Goal: Task Accomplishment & Management: Complete application form

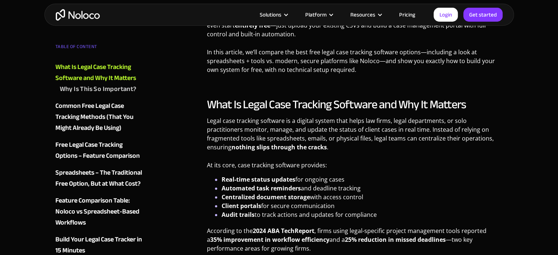
scroll to position [660, 0]
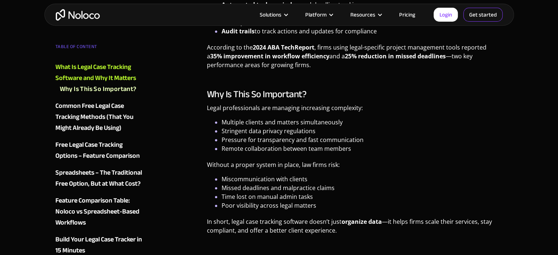
click at [485, 12] on link "Get started" at bounding box center [482, 15] width 39 height 14
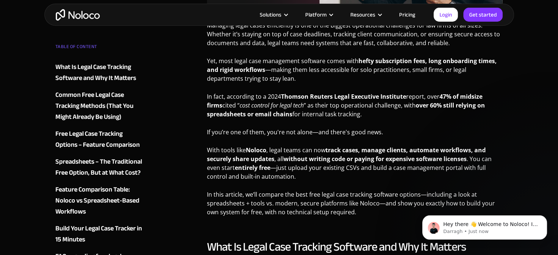
scroll to position [330, 0]
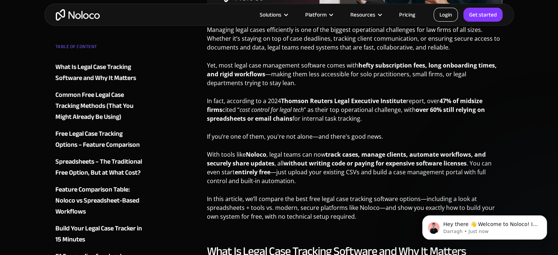
click at [450, 16] on link "Login" at bounding box center [445, 15] width 24 height 14
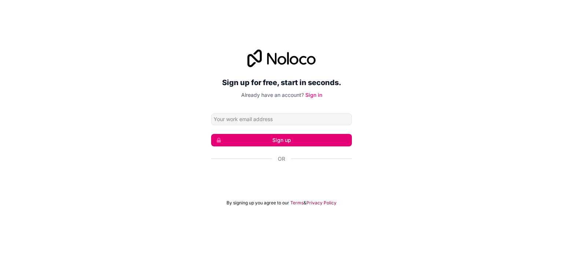
click at [277, 140] on button "Sign up" at bounding box center [281, 140] width 141 height 12
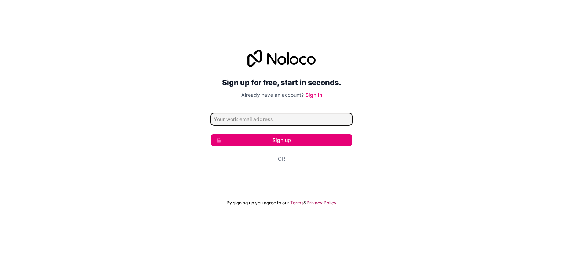
click at [260, 123] on input "Email address" at bounding box center [281, 119] width 141 height 12
type input "husseyinnermin@gmail.com"
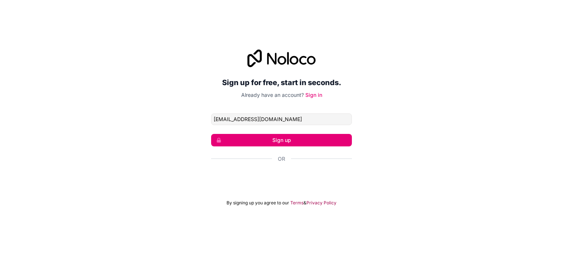
click at [265, 142] on button "Sign up" at bounding box center [281, 140] width 141 height 12
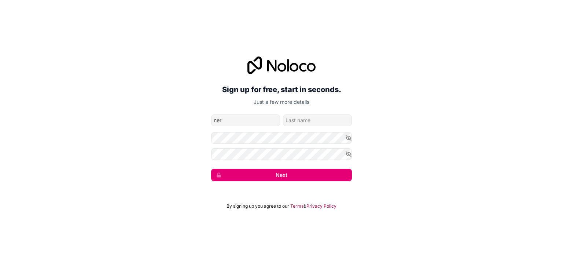
type input "ner"
click at [298, 118] on input "family-name" at bounding box center [317, 120] width 69 height 12
type input "hus"
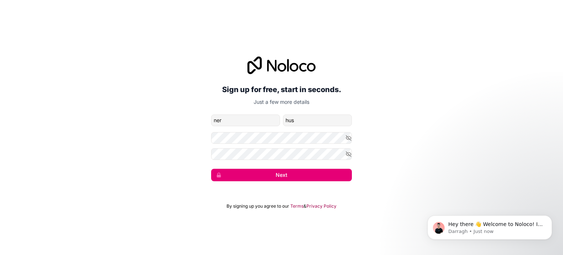
click at [264, 176] on button "Next" at bounding box center [281, 175] width 141 height 12
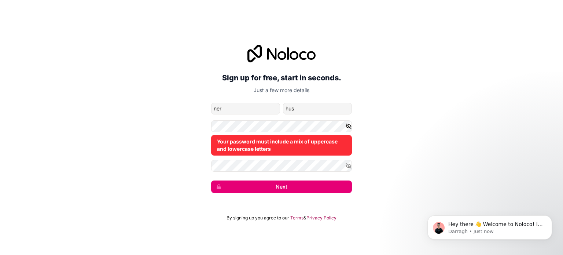
click at [349, 126] on icon "button" at bounding box center [348, 126] width 7 height 7
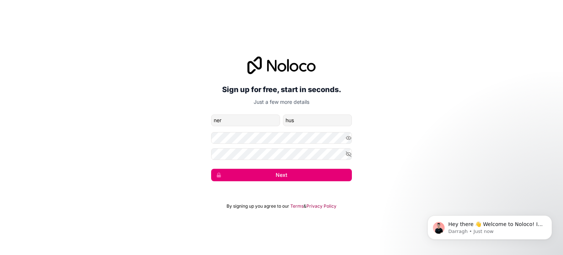
click at [240, 170] on button "Next" at bounding box center [281, 175] width 141 height 12
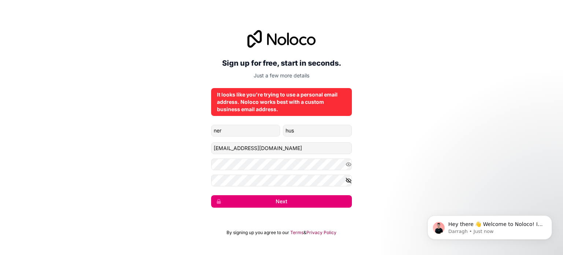
click at [351, 180] on icon "button" at bounding box center [348, 180] width 5 height 3
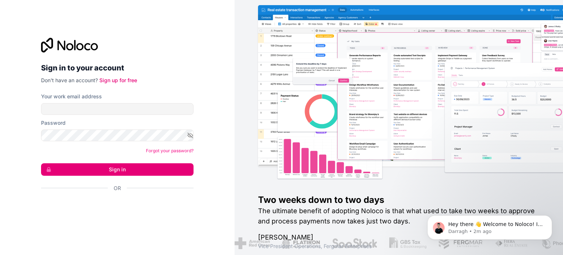
drag, startPoint x: 124, startPoint y: 101, endPoint x: 126, endPoint y: 107, distance: 6.5
click at [124, 101] on div "Your work email address" at bounding box center [117, 104] width 152 height 22
click at [117, 173] on button "Sign in" at bounding box center [117, 169] width 152 height 12
click at [118, 77] on link "Sign up for free" at bounding box center [118, 80] width 38 height 6
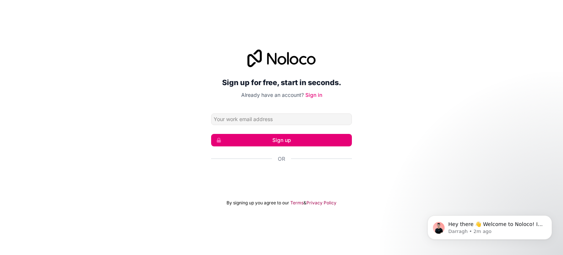
click at [255, 117] on input "Email address" at bounding box center [281, 119] width 141 height 12
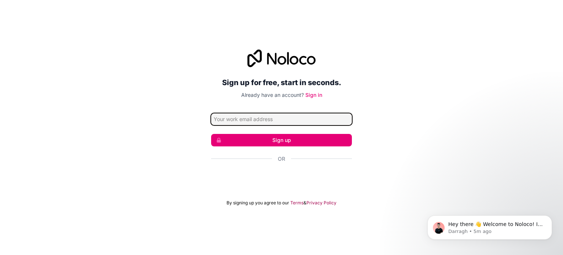
paste input "info@aytenbirkaya-lawfirm.com"
type input "info@aytenbirkaya-lawfirm.com"
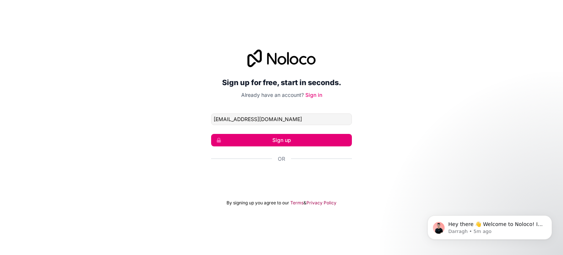
click at [163, 130] on div "Sign up for free, start in seconds. Already have an account? Sign in info@ayten…" at bounding box center [281, 127] width 563 height 177
click at [280, 142] on button "Sign up" at bounding box center [281, 140] width 141 height 12
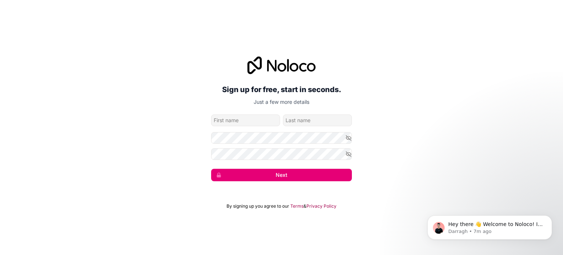
click at [260, 118] on input "given-name" at bounding box center [245, 120] width 69 height 12
type input "Nermin"
click at [308, 115] on input "family-name" at bounding box center [317, 120] width 69 height 12
type input "Sunel"
click at [349, 136] on icon "button" at bounding box center [348, 137] width 5 height 3
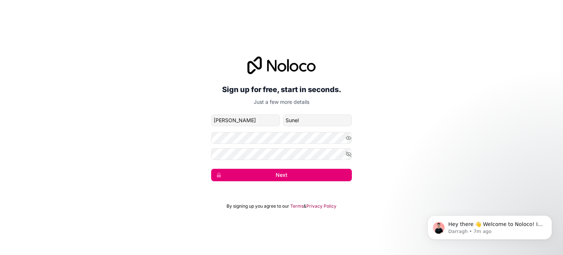
click at [279, 176] on button "Next" at bounding box center [281, 175] width 141 height 12
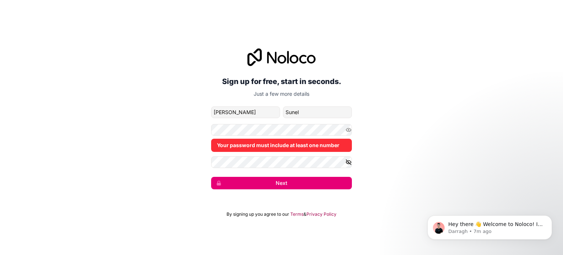
click at [347, 165] on button "button" at bounding box center [348, 162] width 7 height 12
click at [350, 162] on icon "button" at bounding box center [348, 161] width 5 height 3
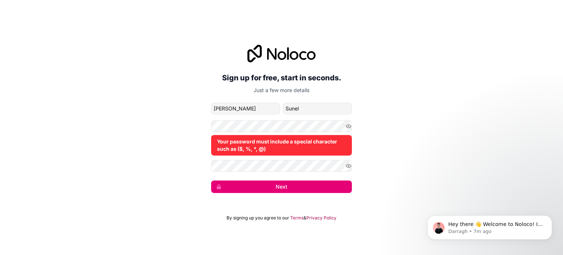
click at [286, 184] on button "Next" at bounding box center [281, 186] width 141 height 12
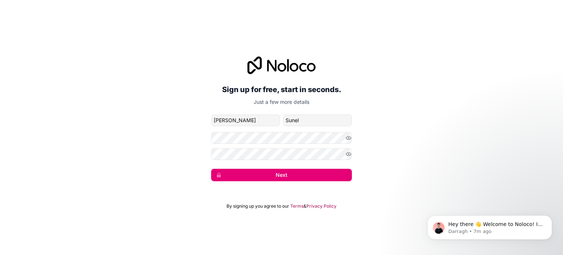
click at [269, 179] on button "Next" at bounding box center [281, 175] width 141 height 12
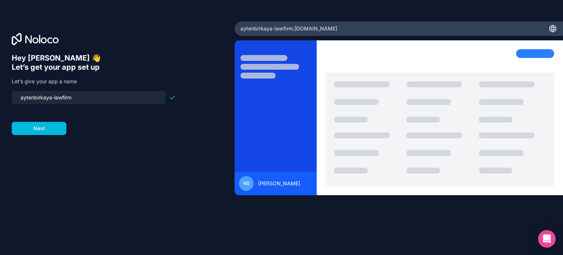
click at [62, 129] on button "Next" at bounding box center [39, 128] width 55 height 13
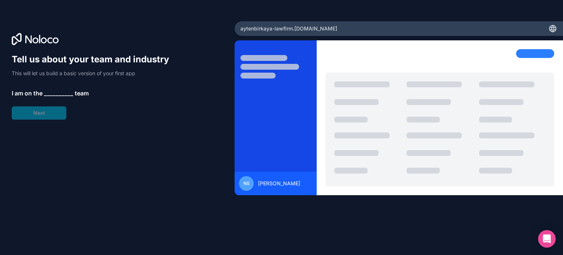
click at [53, 93] on span "__________" at bounding box center [58, 93] width 29 height 9
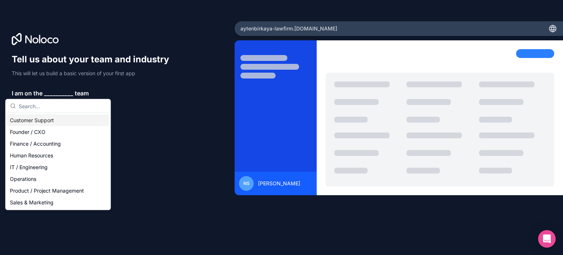
click at [40, 122] on div "Customer Support" at bounding box center [58, 120] width 102 height 12
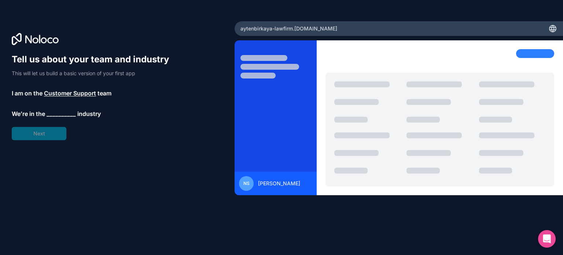
click at [54, 114] on span "__________" at bounding box center [61, 113] width 29 height 9
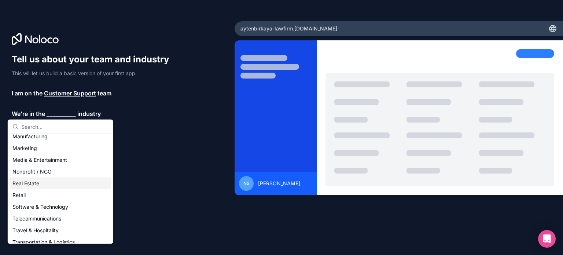
scroll to position [73, 0]
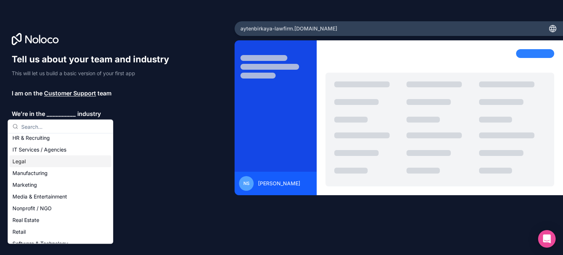
click at [39, 162] on div "Legal" at bounding box center [61, 161] width 102 height 12
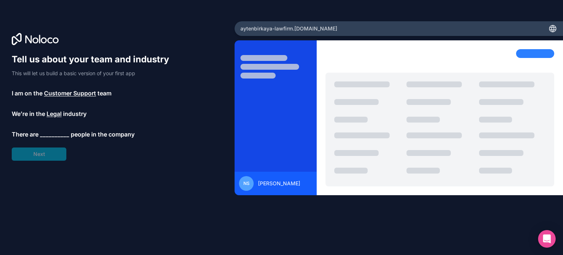
click at [54, 131] on span "__________" at bounding box center [54, 134] width 29 height 9
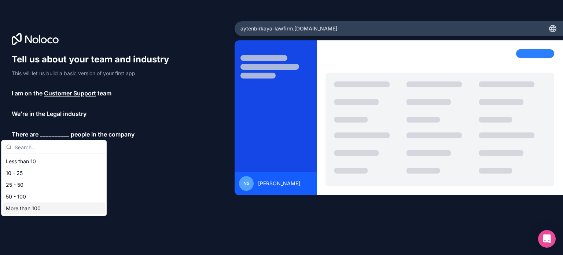
click at [49, 210] on div "More than 100" at bounding box center [54, 208] width 102 height 12
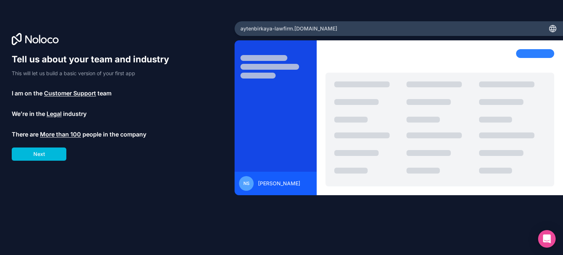
click at [47, 156] on button "Next" at bounding box center [39, 153] width 55 height 13
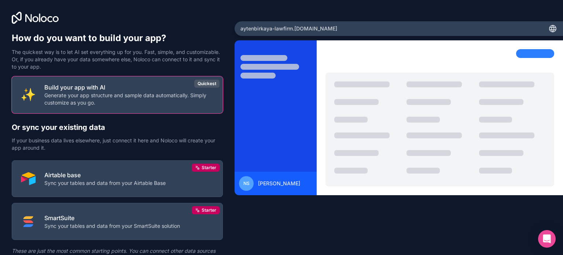
scroll to position [34, 0]
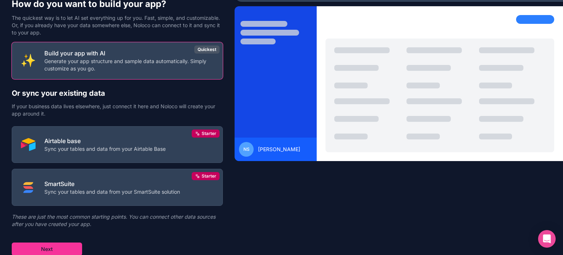
click at [66, 252] on button "Next" at bounding box center [47, 248] width 70 height 13
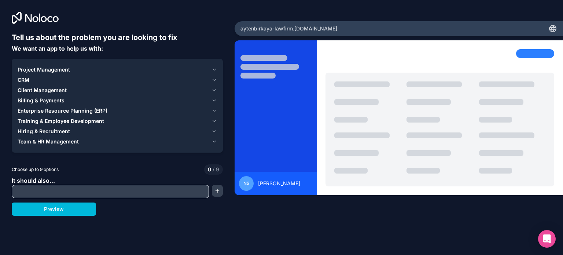
click at [75, 208] on button "Preview" at bounding box center [54, 208] width 84 height 13
click at [25, 69] on span "Project Management" at bounding box center [44, 69] width 52 height 7
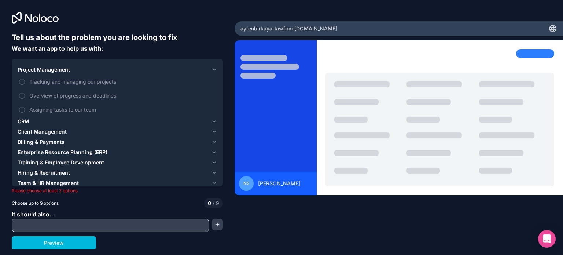
click at [21, 81] on button "Tracking and managing our projects" at bounding box center [22, 82] width 6 height 6
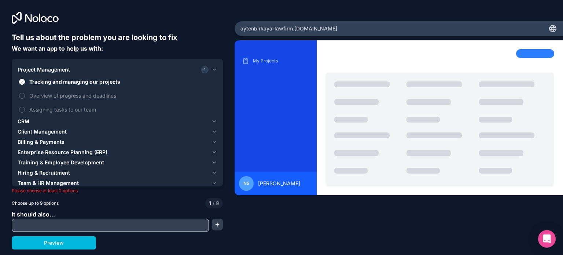
click at [19, 91] on label "Overview of progress and deadlines" at bounding box center [117, 96] width 199 height 14
click at [19, 93] on button "Overview of progress and deadlines" at bounding box center [22, 96] width 6 height 6
click at [21, 107] on button "Assigning tasks to our team" at bounding box center [22, 110] width 6 height 6
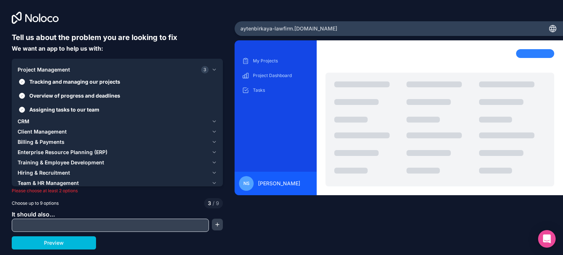
click at [18, 145] on span "Billing & Payments" at bounding box center [41, 141] width 47 height 7
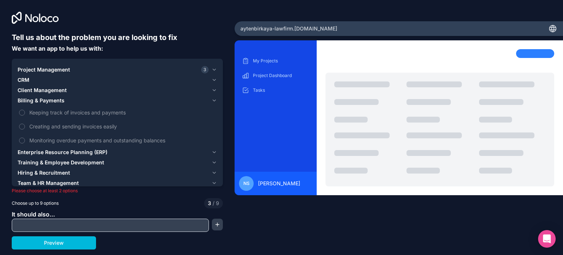
click at [21, 140] on button "Monitoring overdue payments and outstanding balances" at bounding box center [22, 140] width 6 height 6
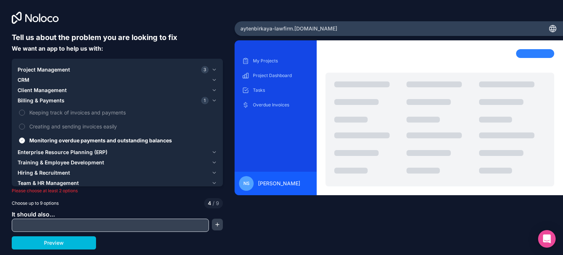
click at [21, 127] on button "Creating and sending invoices easily" at bounding box center [22, 127] width 6 height 6
click at [22, 108] on label "Keeping track of invoices and payments" at bounding box center [117, 113] width 199 height 14
click at [22, 110] on button "Keeping track of invoices and payments" at bounding box center [22, 113] width 6 height 6
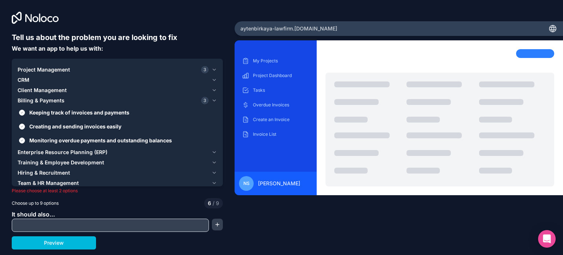
click at [21, 89] on span "Client Management" at bounding box center [42, 90] width 49 height 7
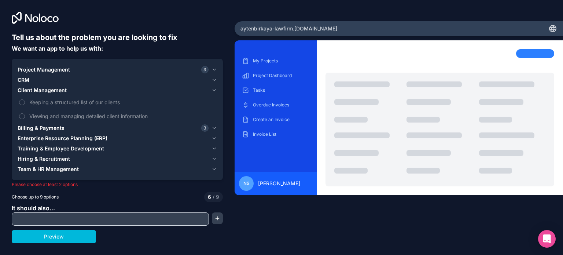
click at [22, 104] on button "Keeping a structured list of our clients" at bounding box center [22, 102] width 6 height 6
click at [21, 111] on label "Viewing and managing detailed client information" at bounding box center [117, 116] width 199 height 14
click at [21, 113] on button "Viewing and managing detailed client information" at bounding box center [22, 116] width 6 height 6
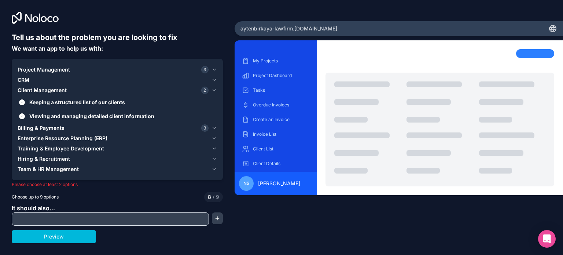
click at [49, 131] on span "Billing & Payments" at bounding box center [41, 127] width 47 height 7
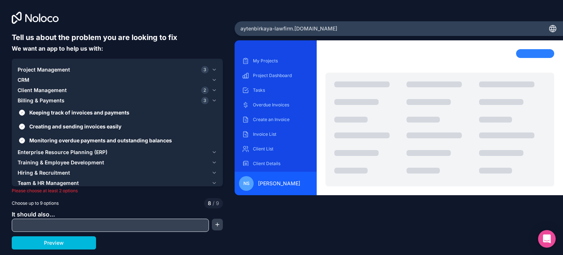
click at [56, 242] on button "Preview" at bounding box center [54, 242] width 84 height 13
